Goal: Find specific page/section: Find specific page/section

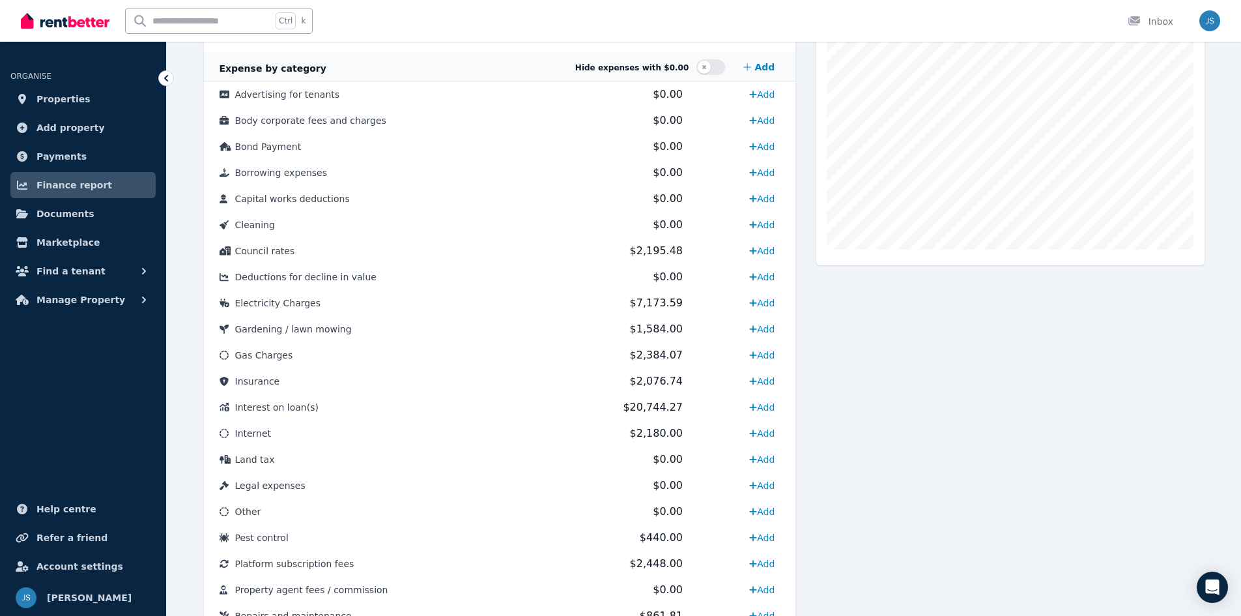
scroll to position [225, 0]
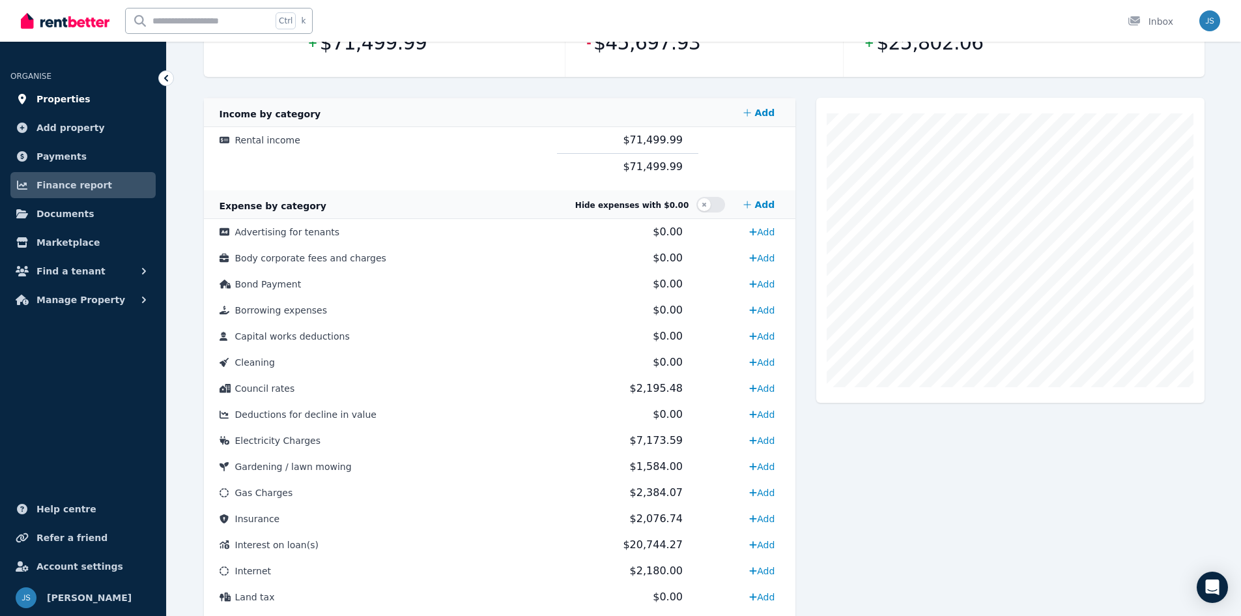
click at [72, 97] on span "Properties" at bounding box center [63, 99] width 54 height 16
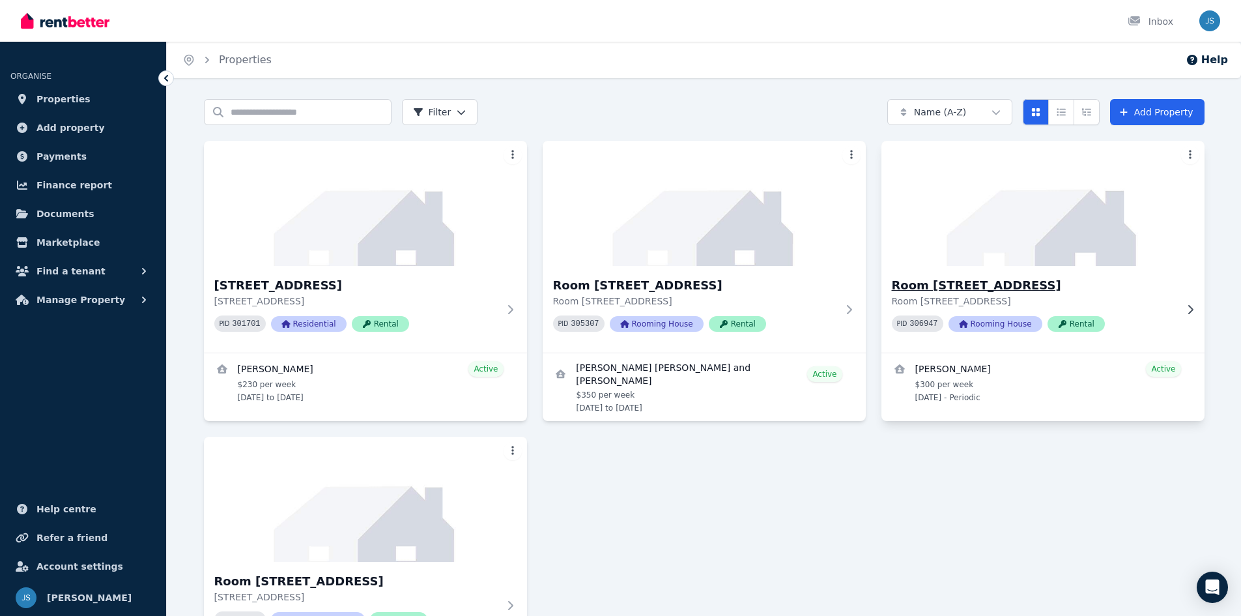
click at [1053, 262] on img at bounding box center [1042, 203] width 339 height 132
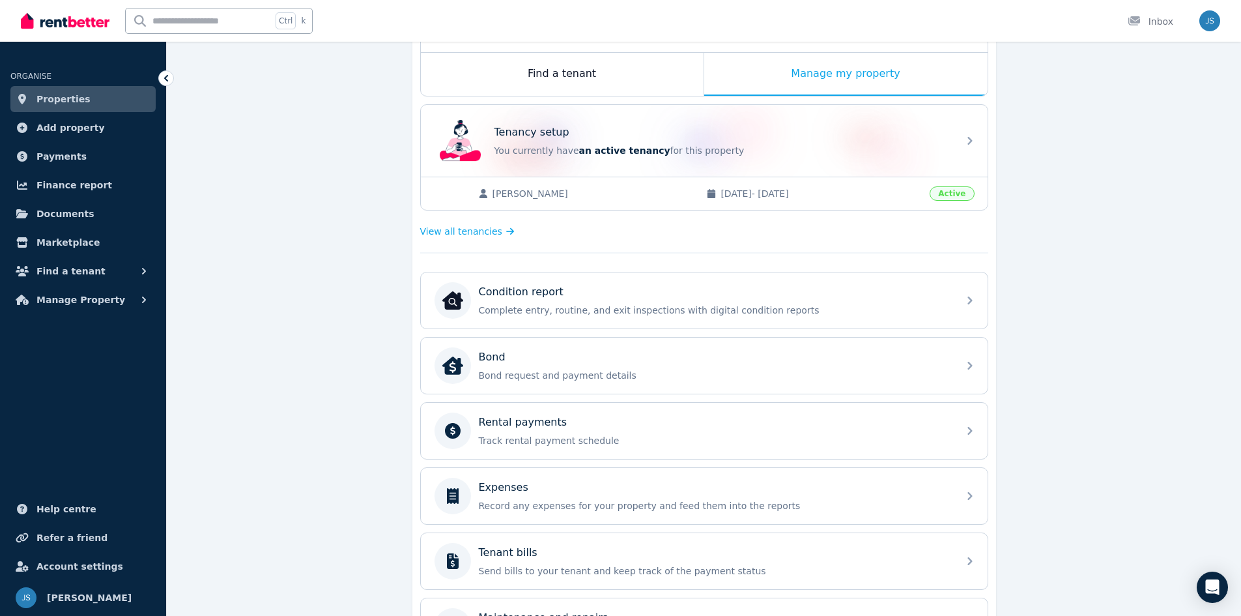
scroll to position [326, 0]
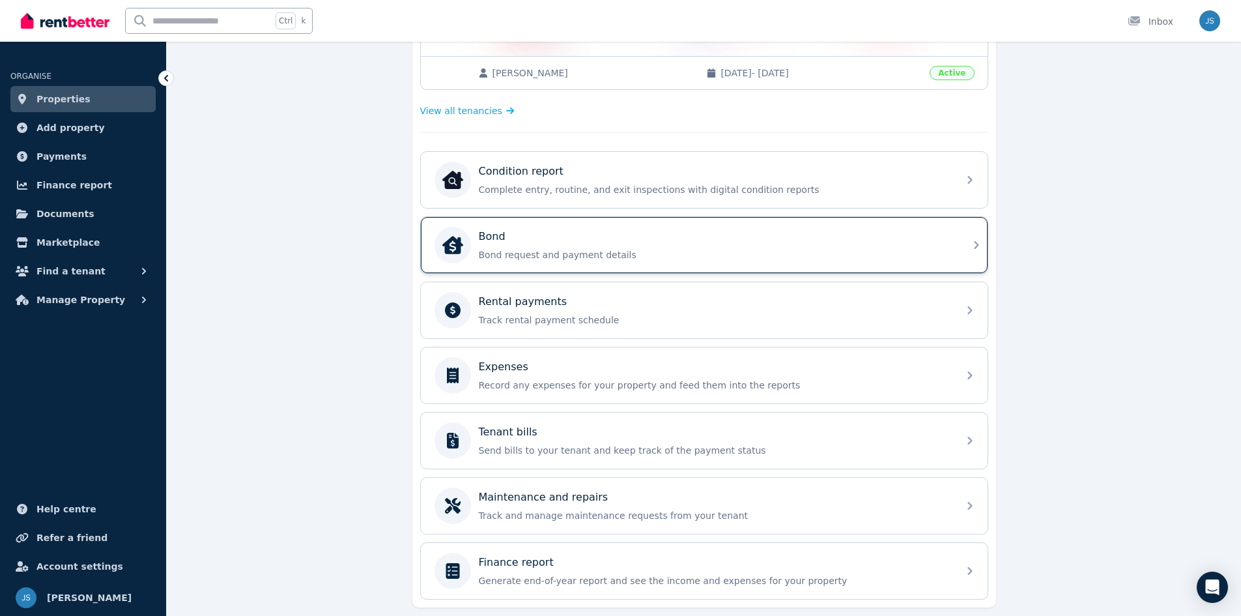
click at [653, 255] on p "Bond request and payment details" at bounding box center [715, 254] width 472 height 13
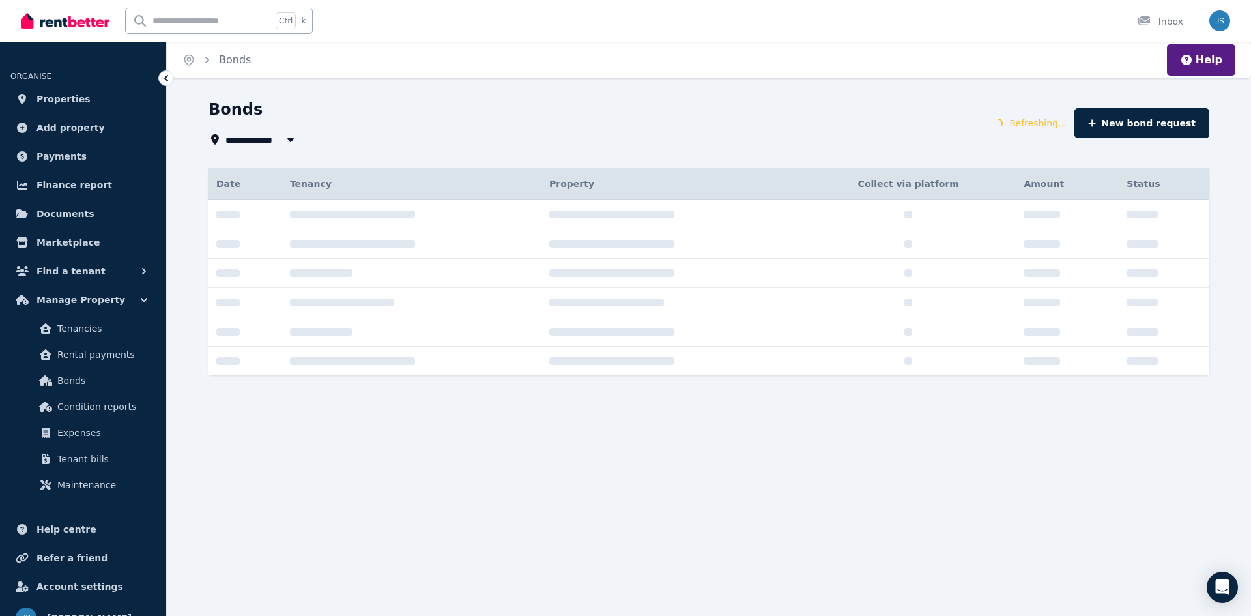
type input "**********"
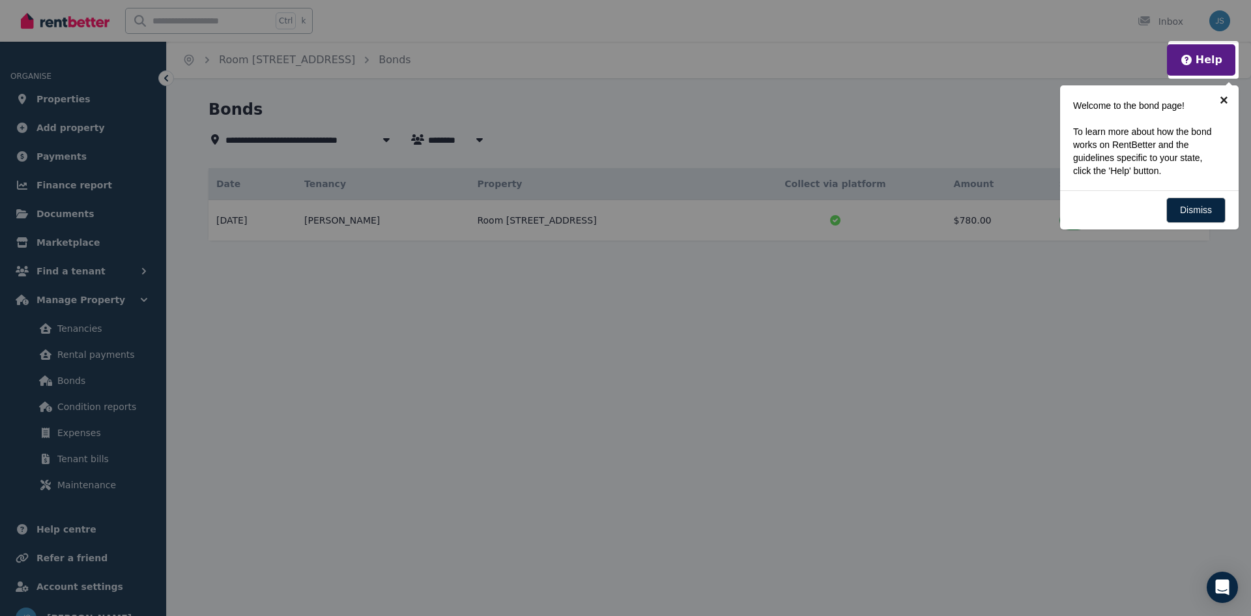
click at [1226, 102] on link "×" at bounding box center [1223, 99] width 29 height 29
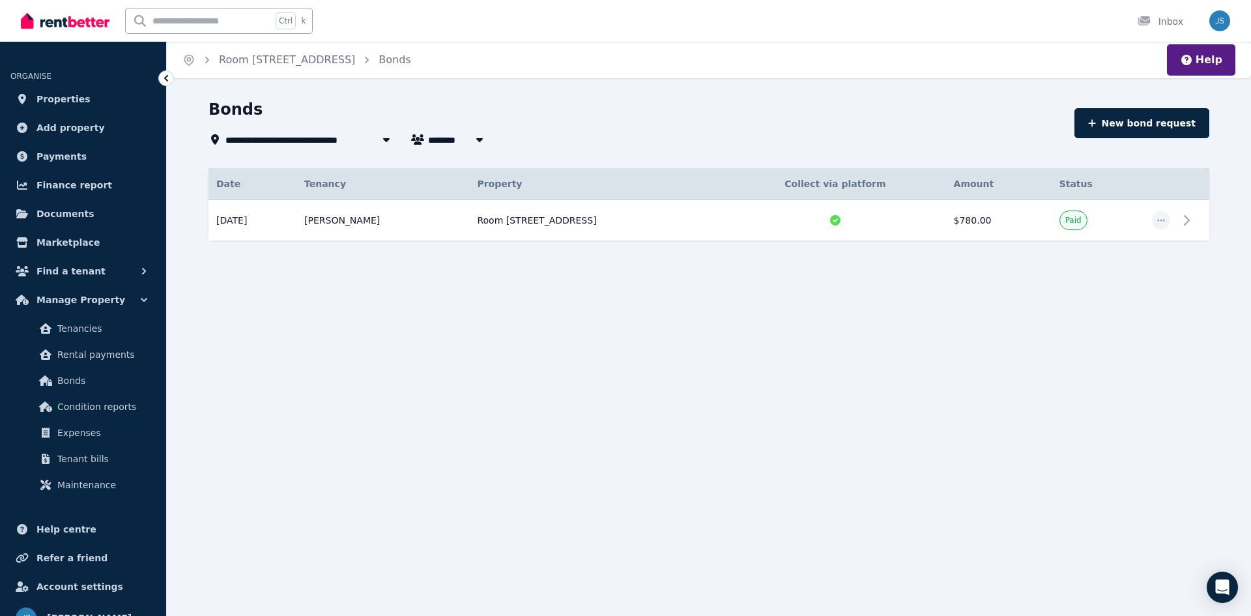
click at [169, 74] on icon at bounding box center [166, 78] width 13 height 13
